Goal: Transaction & Acquisition: Book appointment/travel/reservation

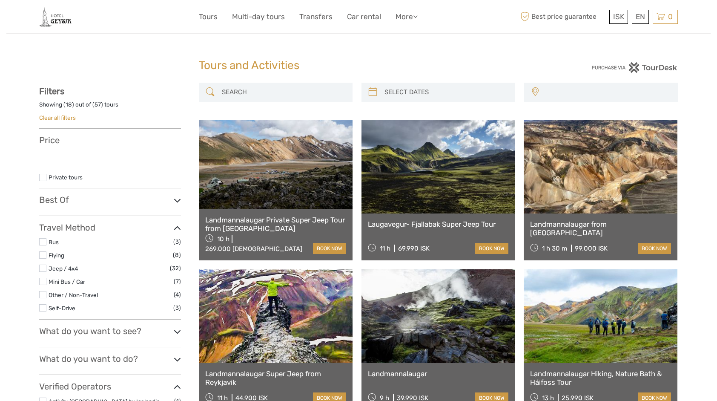
select select
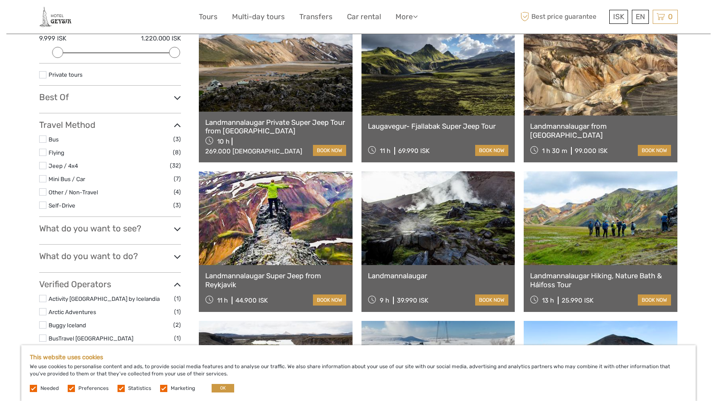
scroll to position [113, 0]
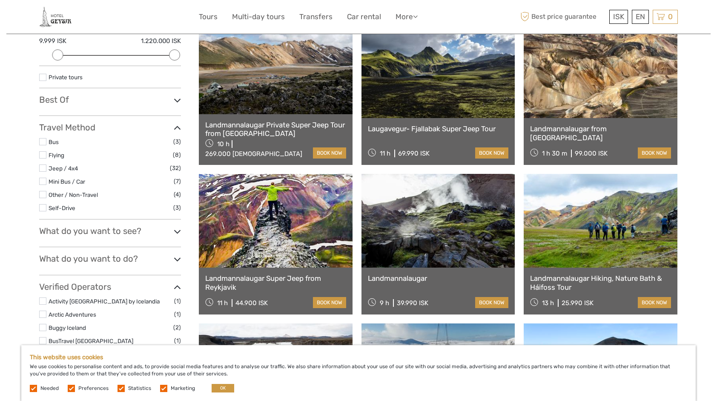
click at [44, 167] on label at bounding box center [42, 167] width 7 height 7
click at [0, 0] on input "checkbox" at bounding box center [0, 0] width 0 height 0
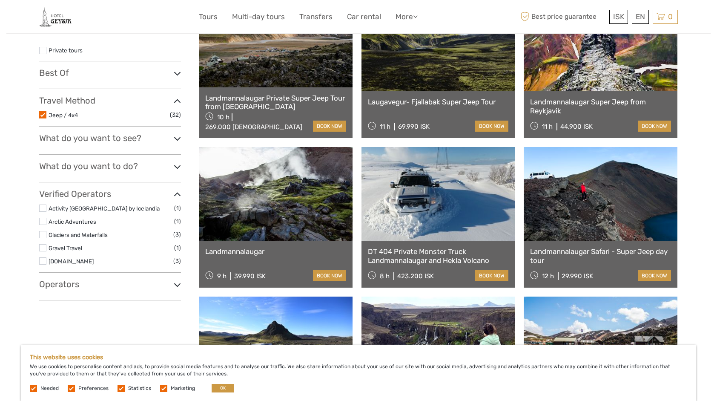
scroll to position [176, 0]
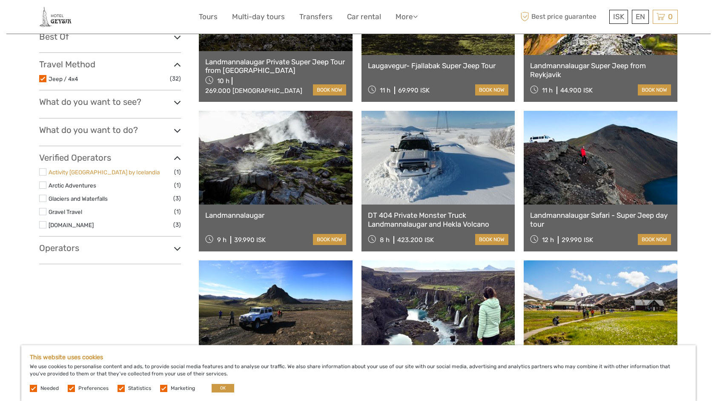
click at [66, 170] on link "Activity [GEOGRAPHIC_DATA] by Icelandia" at bounding box center [104, 172] width 111 height 7
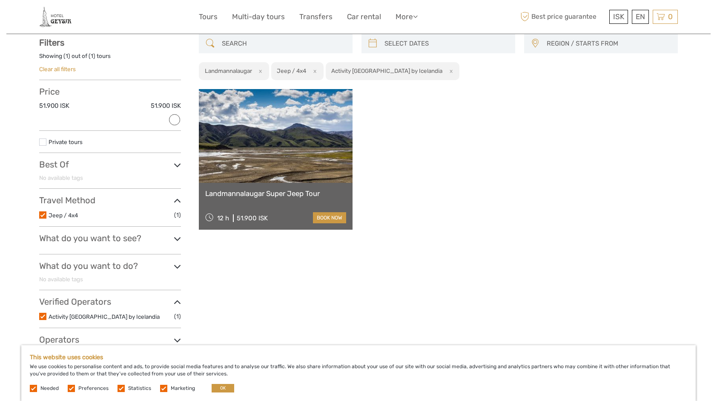
scroll to position [48, 0]
click at [332, 218] on link "book now" at bounding box center [329, 218] width 33 height 11
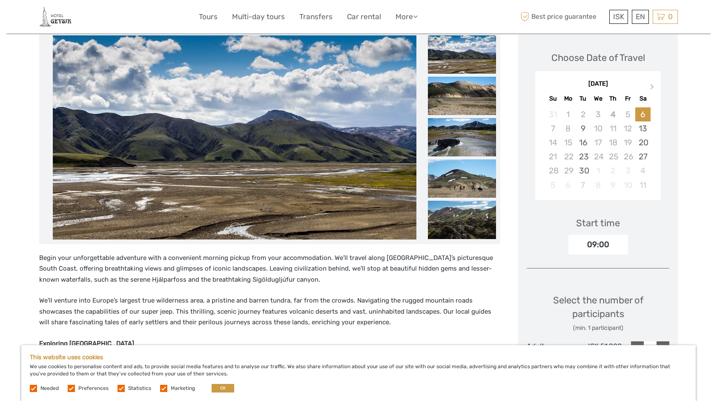
scroll to position [113, 0]
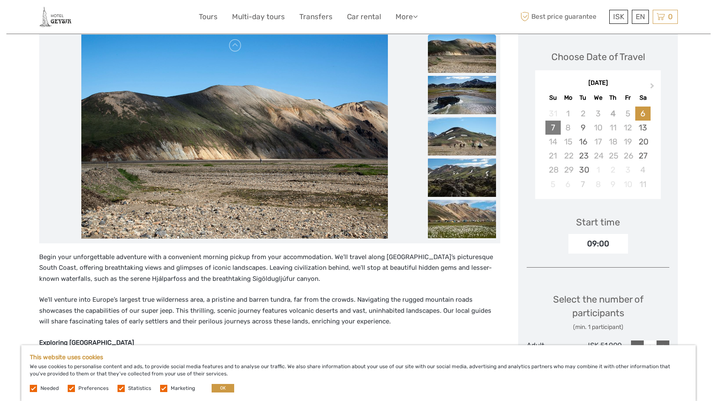
click at [550, 129] on div "7" at bounding box center [553, 128] width 15 height 14
click at [668, 168] on div "Next Month September 2025 Su Mo Tu We Th Fr Sa 31 1 2 3 4 5 6 7 8 9 10 11 12 13…" at bounding box center [598, 135] width 143 height 135
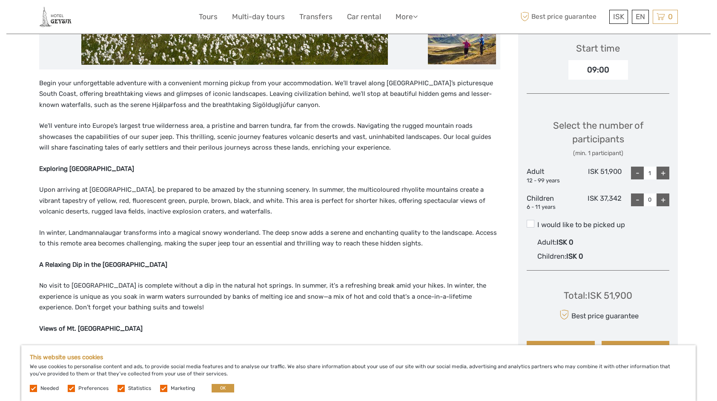
scroll to position [288, 0]
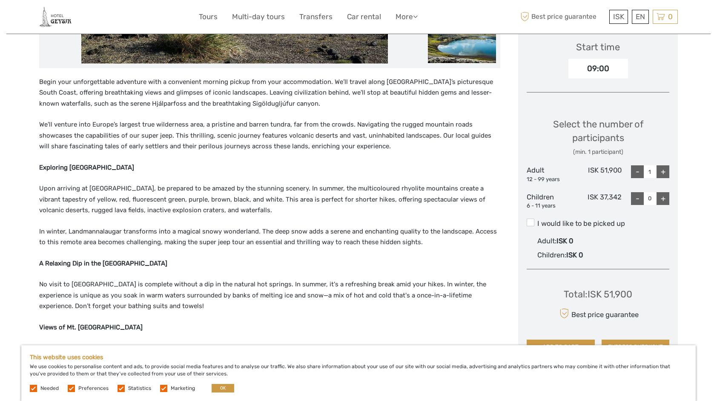
click at [605, 66] on div "09:00" at bounding box center [599, 69] width 60 height 20
click at [528, 224] on span at bounding box center [531, 223] width 8 height 8
click at [538, 220] on input "I would like to be picked up" at bounding box center [538, 220] width 0 height 0
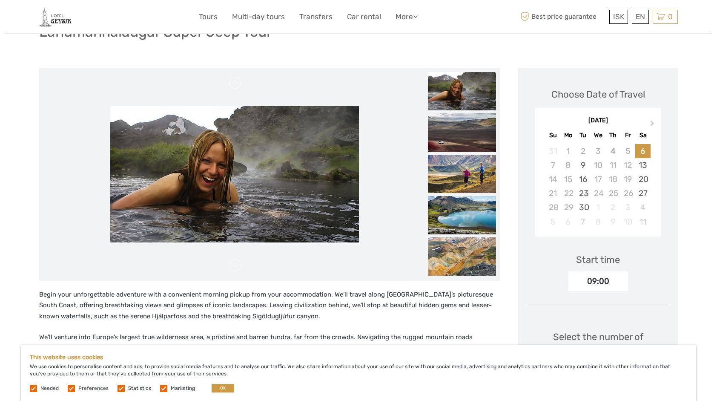
scroll to position [1, 0]
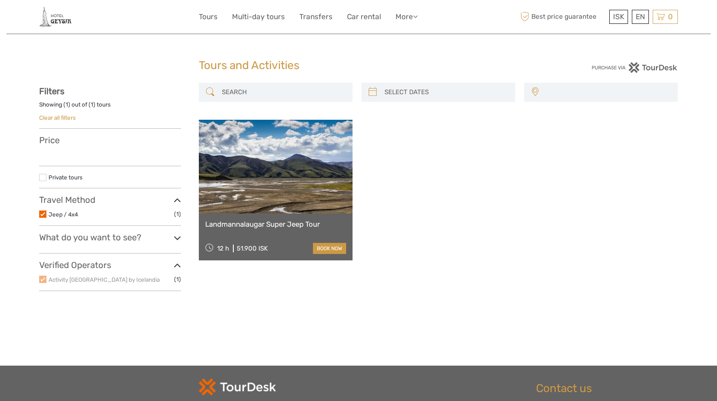
select select
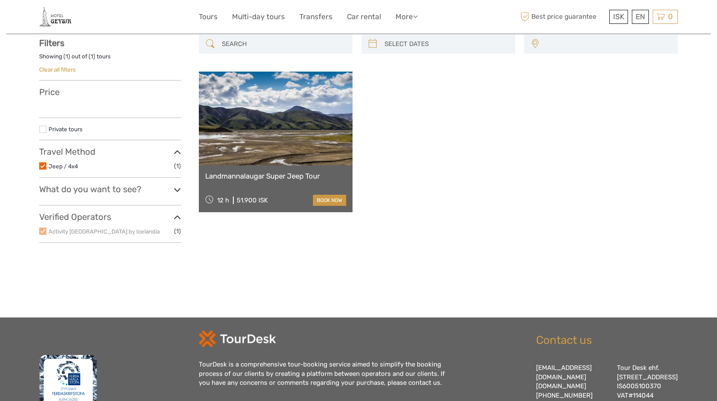
select select
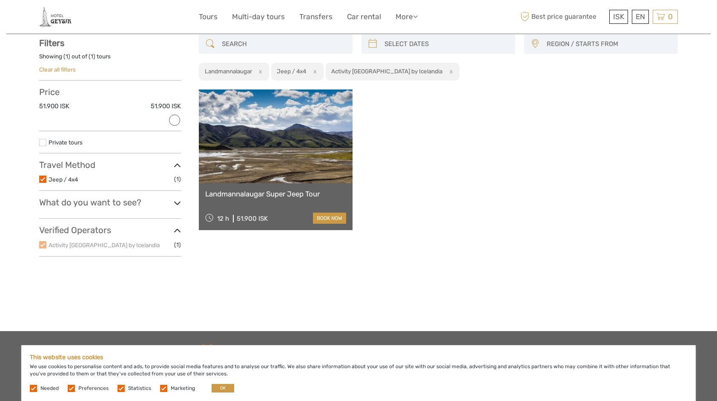
scroll to position [0, 0]
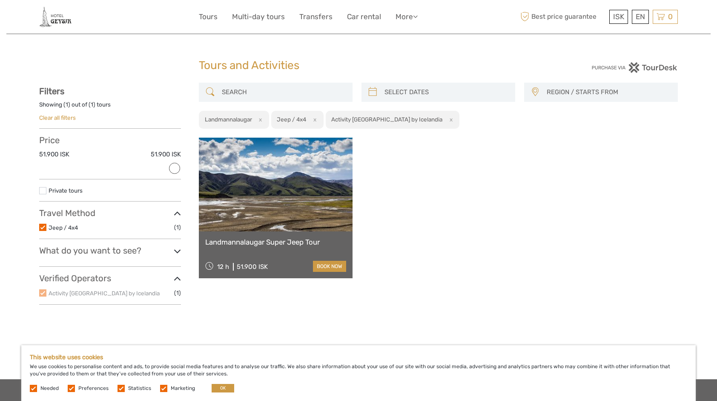
click at [43, 295] on label at bounding box center [42, 292] width 7 height 7
click at [42, 226] on label at bounding box center [42, 227] width 7 height 7
click at [0, 0] on input "checkbox" at bounding box center [0, 0] width 0 height 0
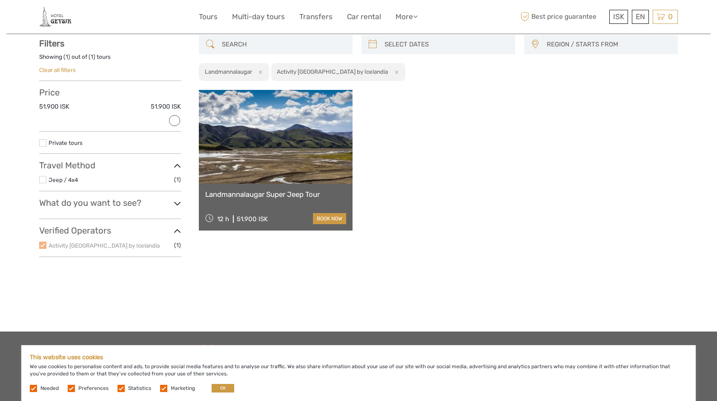
scroll to position [48, 0]
click at [42, 181] on label at bounding box center [42, 179] width 7 height 7
click at [0, 0] on input "checkbox" at bounding box center [0, 0] width 0 height 0
click at [43, 179] on label at bounding box center [42, 179] width 7 height 7
click at [0, 0] on input "checkbox" at bounding box center [0, 0] width 0 height 0
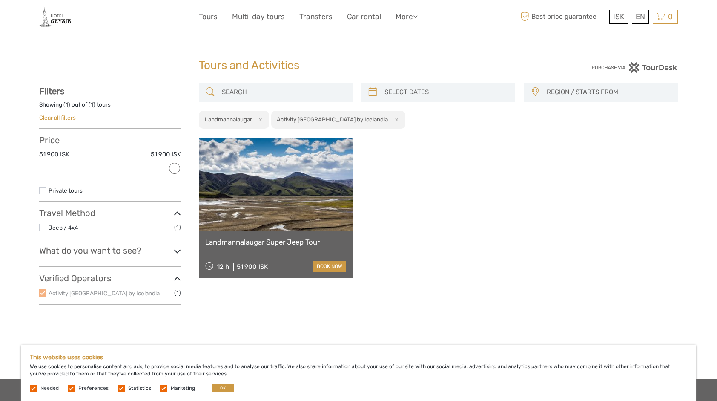
click at [243, 92] on input "search" at bounding box center [284, 92] width 130 height 15
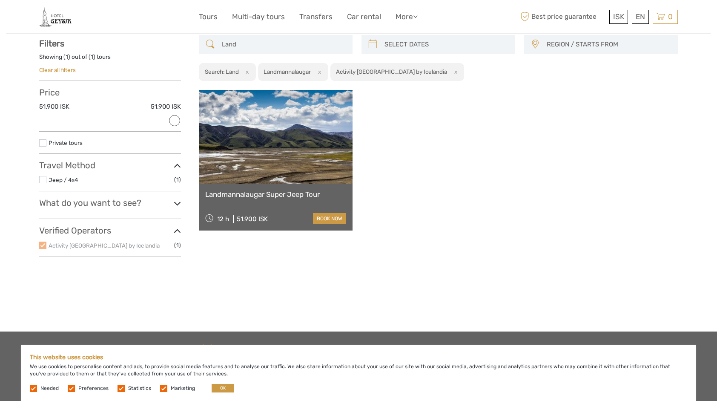
scroll to position [48, 0]
type input "Land"
click at [299, 72] on h2 "Landmannalaugar" at bounding box center [287, 71] width 47 height 7
click at [449, 73] on button "x" at bounding box center [455, 71] width 12 height 9
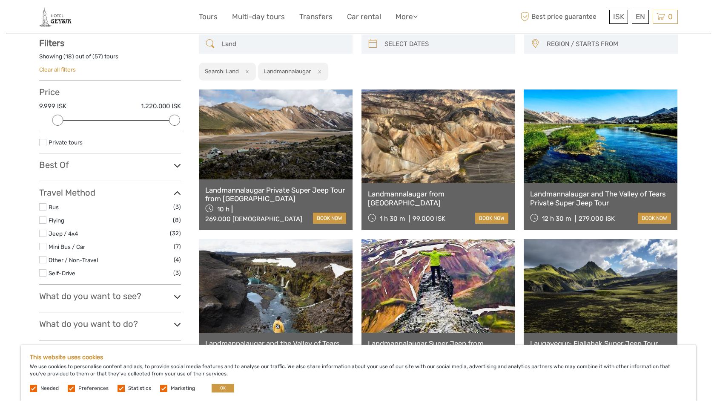
click at [432, 173] on link at bounding box center [439, 136] width 154 height 94
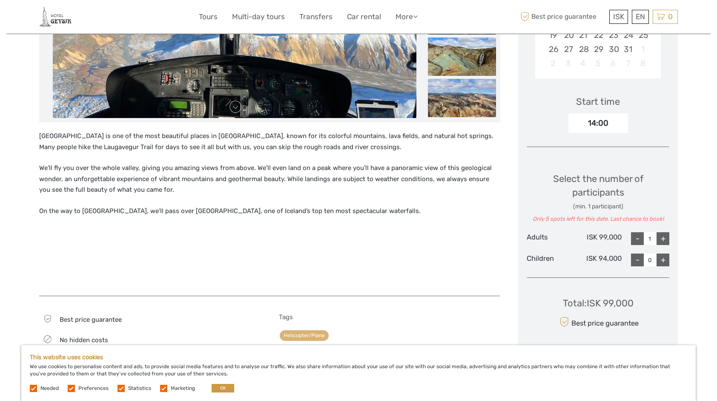
scroll to position [230, 0]
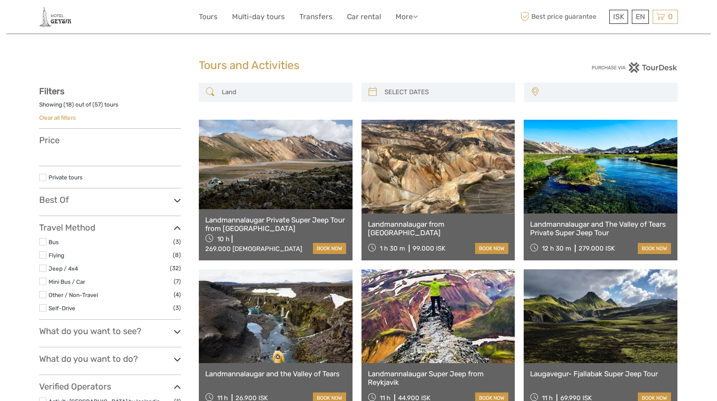
select select
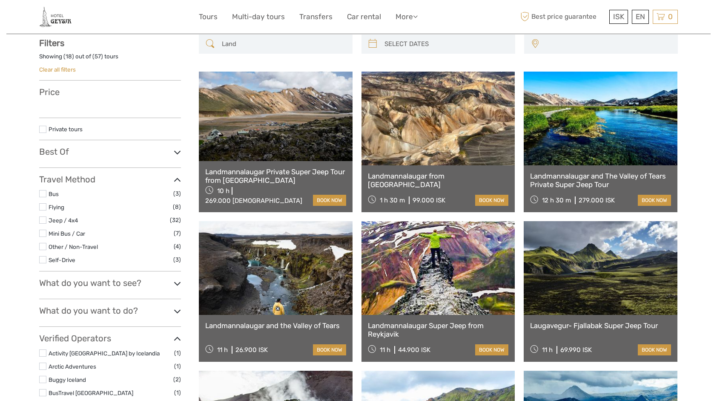
select select
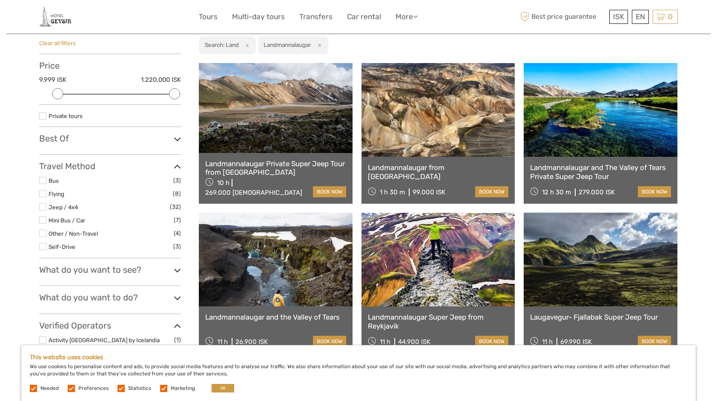
scroll to position [78, 0]
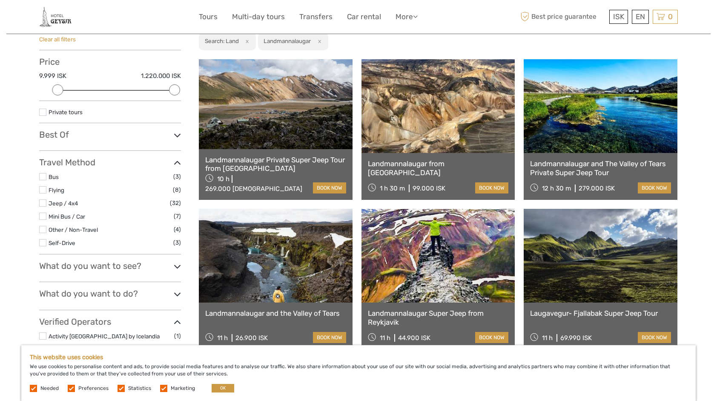
click at [52, 91] on div at bounding box center [57, 89] width 11 height 11
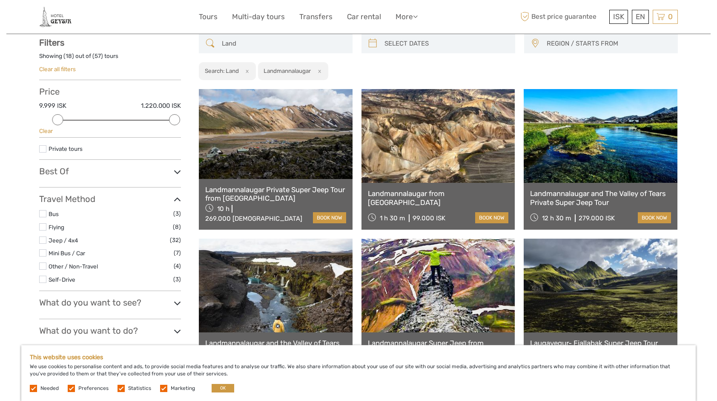
scroll to position [48, 0]
click at [55, 115] on div at bounding box center [57, 120] width 11 height 11
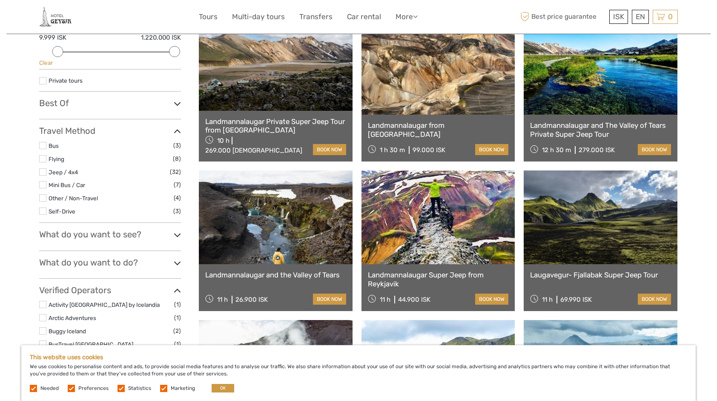
scroll to position [116, 0]
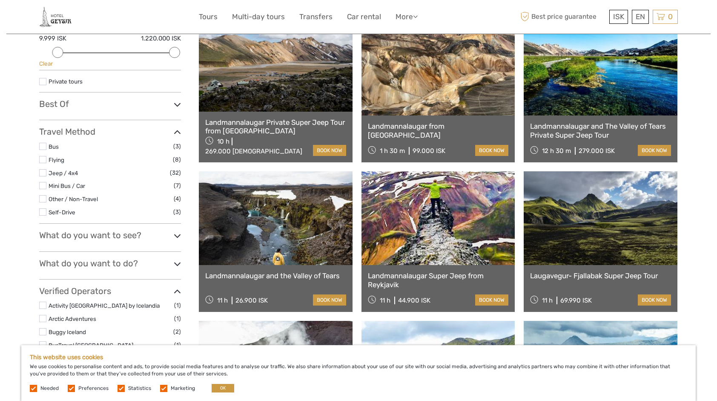
click at [43, 78] on label at bounding box center [42, 81] width 7 height 7
click at [0, 0] on input "checkbox" at bounding box center [0, 0] width 0 height 0
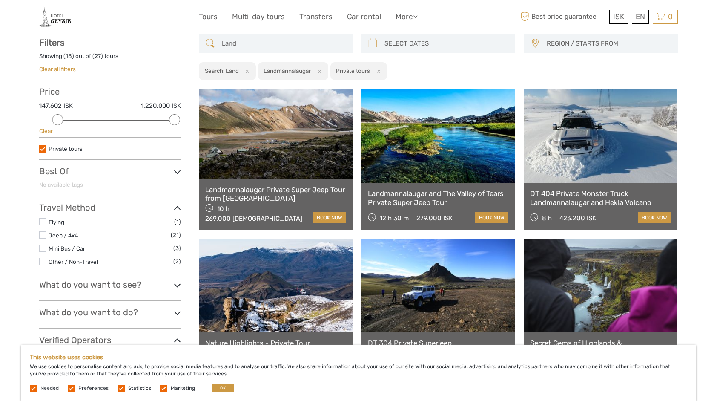
scroll to position [48, 0]
click at [224, 389] on button "OK" at bounding box center [223, 388] width 23 height 9
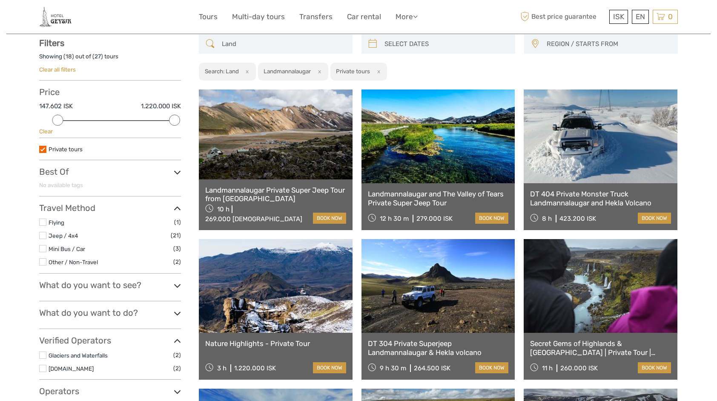
click at [40, 237] on label at bounding box center [42, 235] width 7 height 7
click at [0, 0] on input "checkbox" at bounding box center [0, 0] width 0 height 0
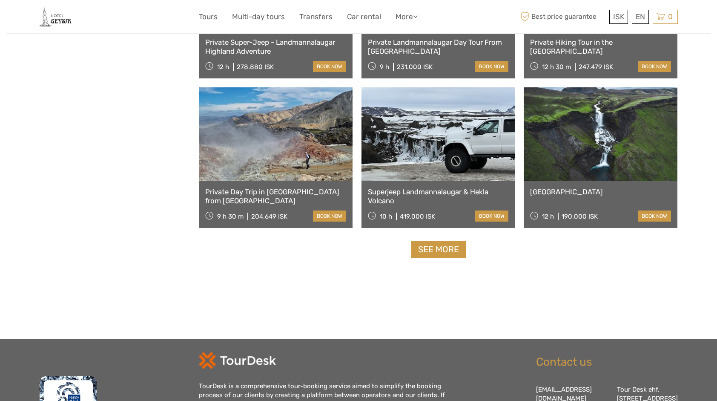
scroll to position [800, 0]
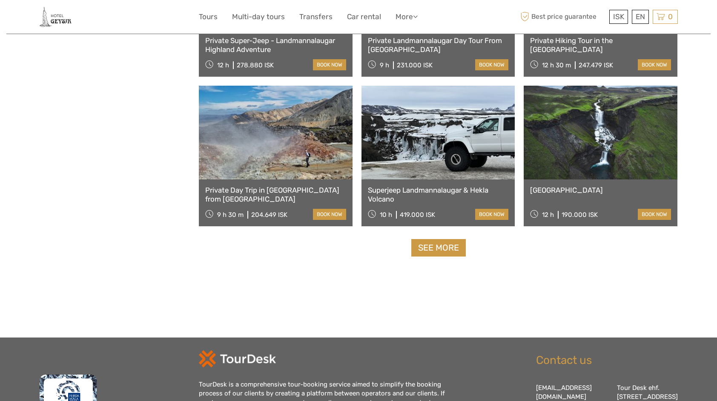
click at [293, 167] on link at bounding box center [276, 133] width 154 height 94
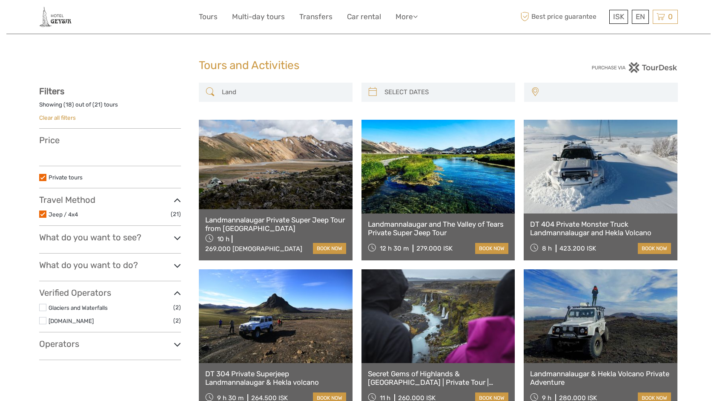
select select
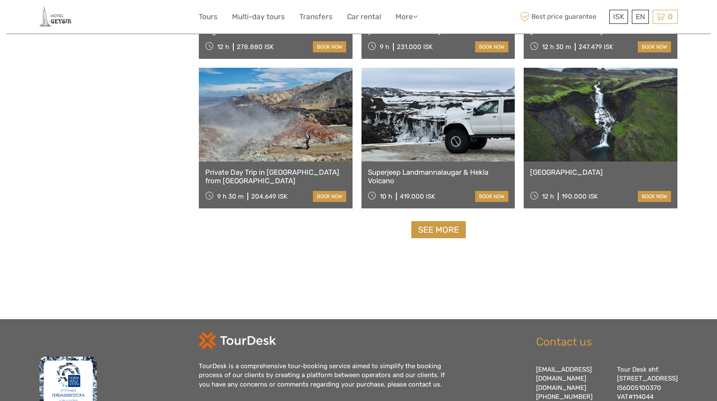
select select
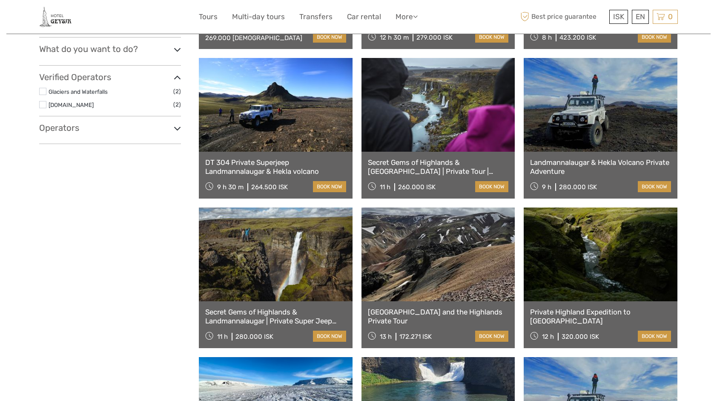
scroll to position [334, 0]
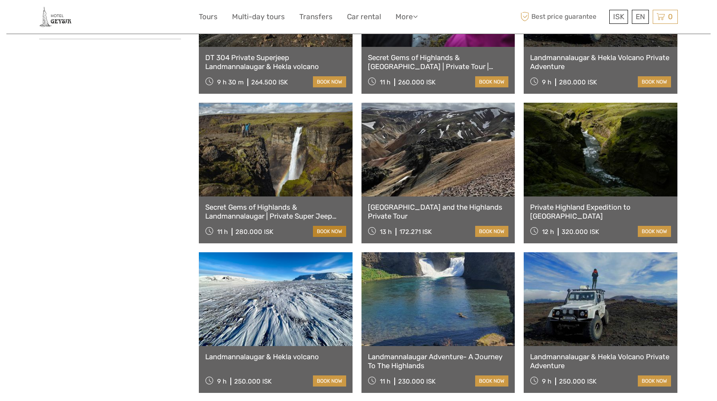
click at [328, 232] on link "book now" at bounding box center [329, 231] width 33 height 11
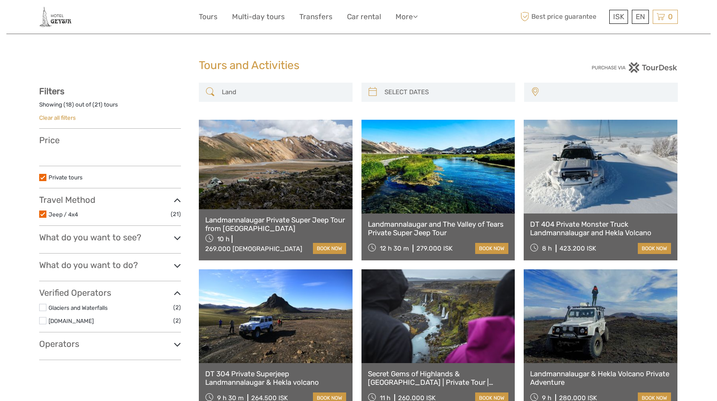
select select
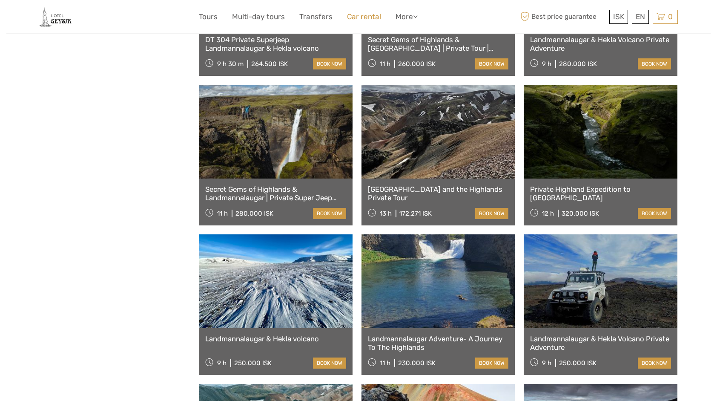
select select
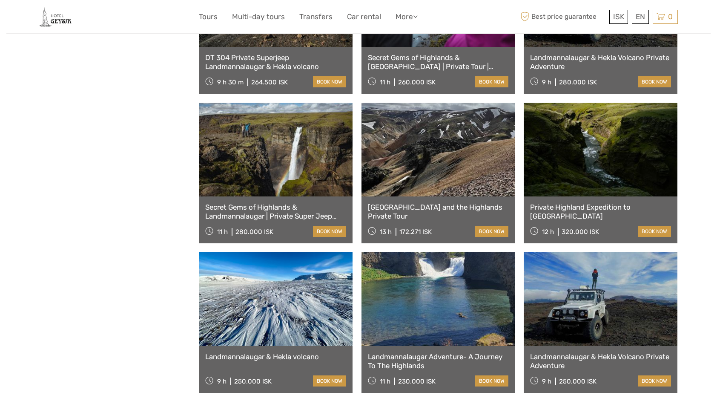
scroll to position [0, 0]
